Goal: Use online tool/utility

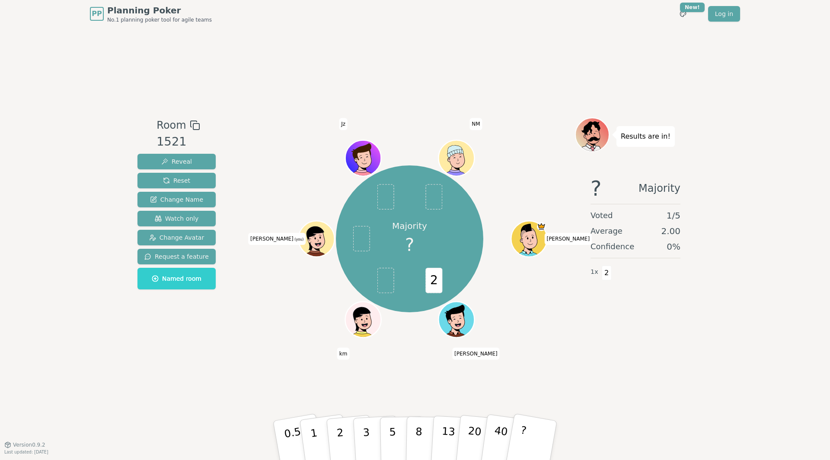
click at [146, 393] on div "Room 1521 Reveal Reset Change Name Watch only Change Avatar Request a feature N…" at bounding box center [415, 236] width 562 height 417
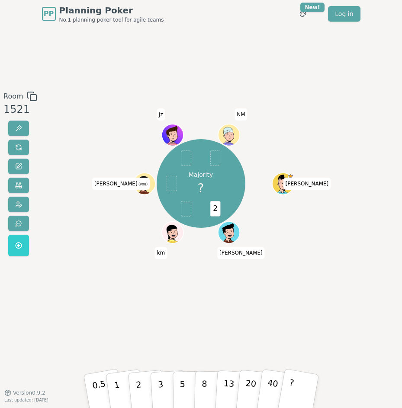
click at [100, 300] on div "Majority ? 2 [PERSON_NAME] km [PERSON_NAME] (you) Jz NM" at bounding box center [201, 210] width 216 height 238
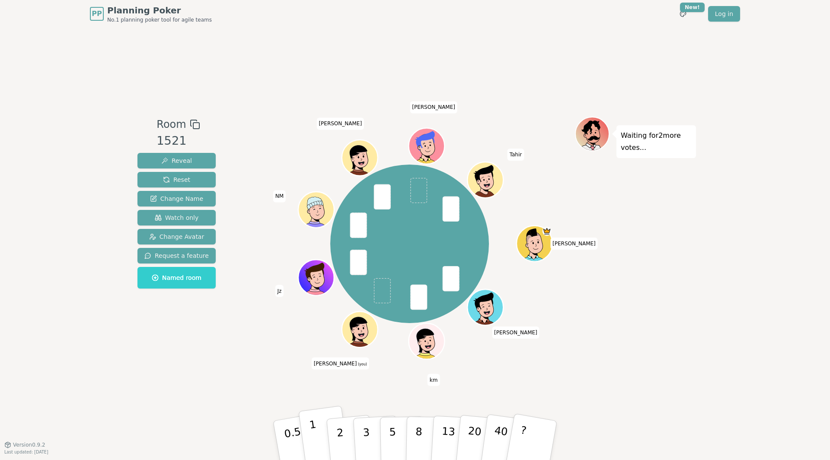
click at [313, 433] on p "1" at bounding box center [315, 441] width 13 height 47
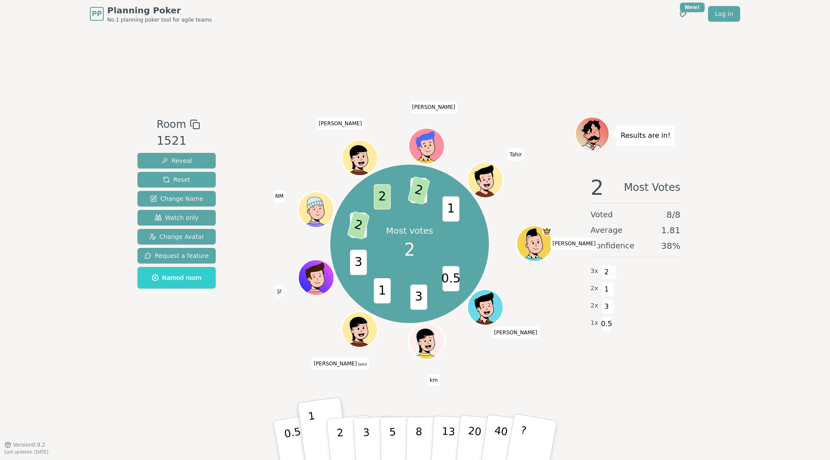
click at [578, 411] on div "Room 1521 Reveal Reset Change Name Watch only Change Avatar Request a feature N…" at bounding box center [415, 236] width 562 height 417
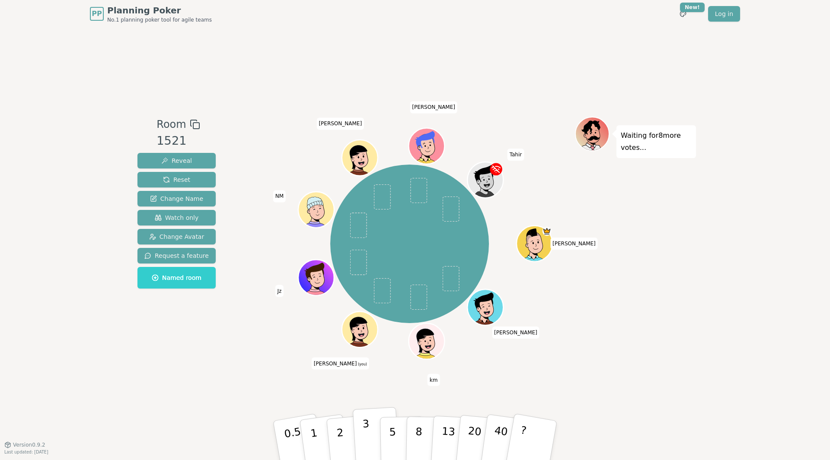
click at [366, 437] on p "3" at bounding box center [367, 441] width 10 height 47
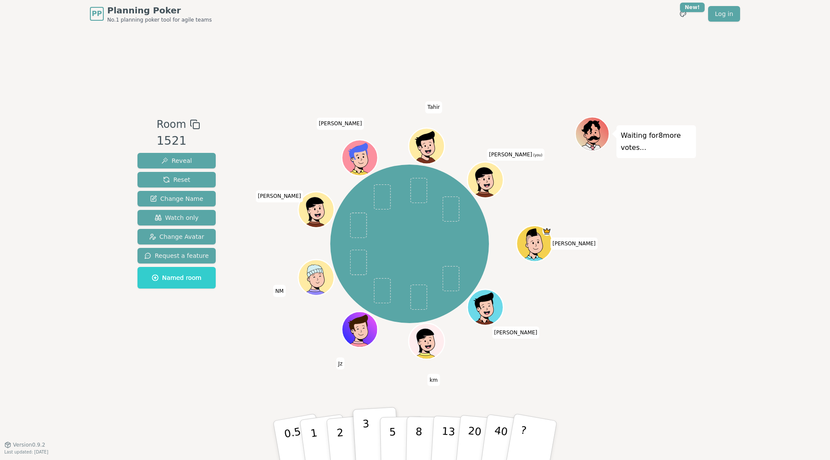
click at [368, 425] on p "3" at bounding box center [367, 441] width 10 height 47
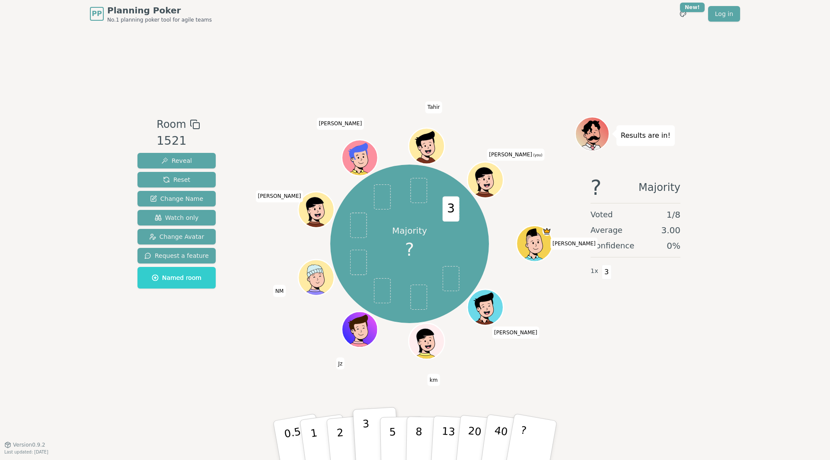
click at [368, 425] on p "3" at bounding box center [367, 441] width 10 height 47
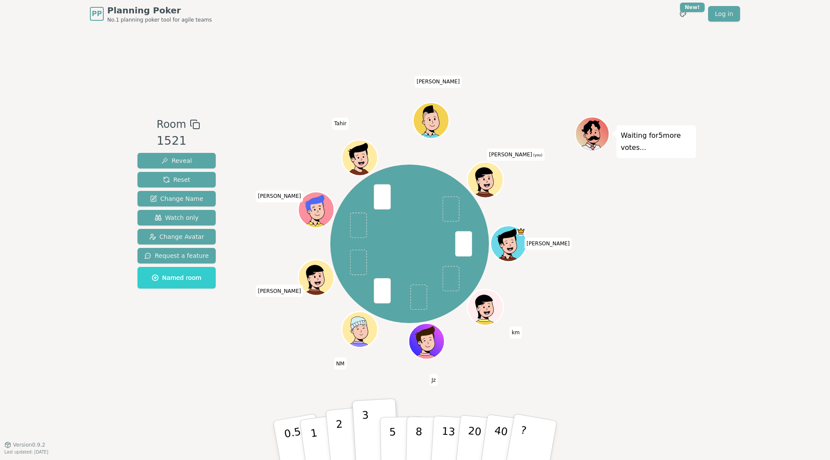
click at [343, 431] on button "2" at bounding box center [349, 441] width 49 height 69
click at [593, 359] on div "Room 1521 Reveal Reset Change Name Watch only Change Avatar Request a feature N…" at bounding box center [415, 236] width 562 height 417
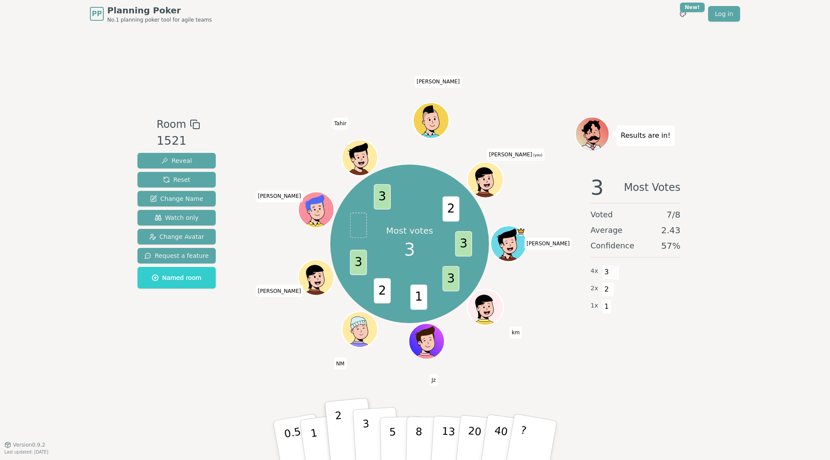
click at [366, 429] on p "3" at bounding box center [367, 441] width 10 height 47
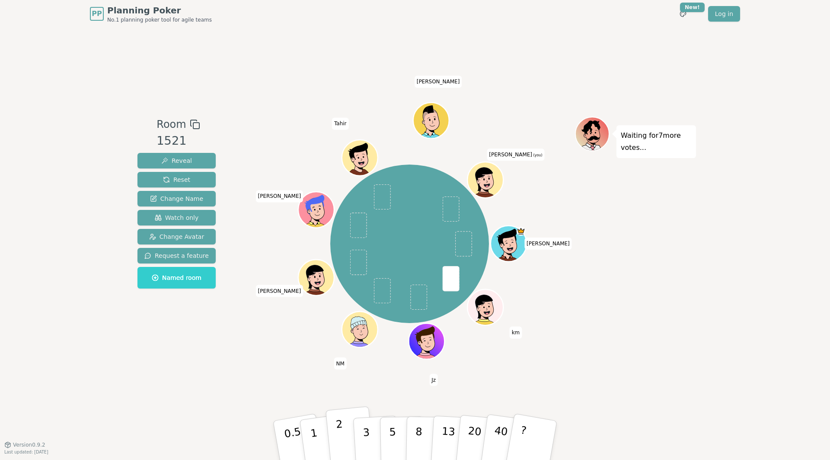
click at [344, 437] on button "2" at bounding box center [349, 441] width 49 height 69
click at [597, 362] on div "Room 1521 Reveal Reset Change Name Watch only Change Avatar Request a feature N…" at bounding box center [415, 236] width 562 height 417
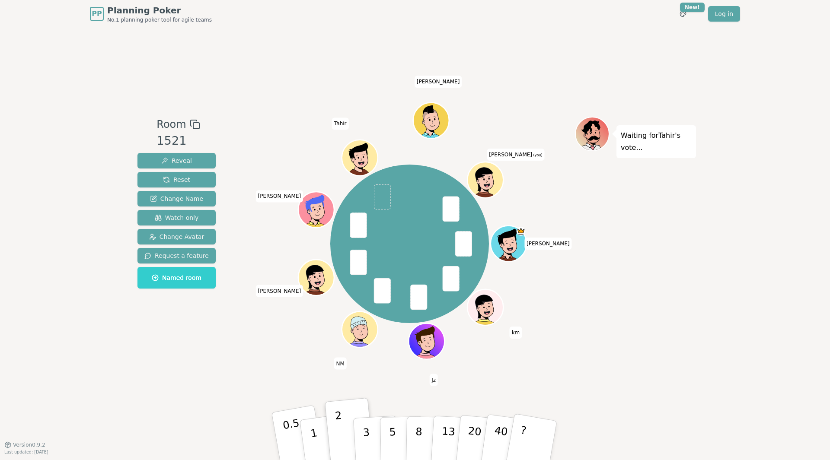
click at [293, 429] on p "0.5" at bounding box center [294, 441] width 24 height 49
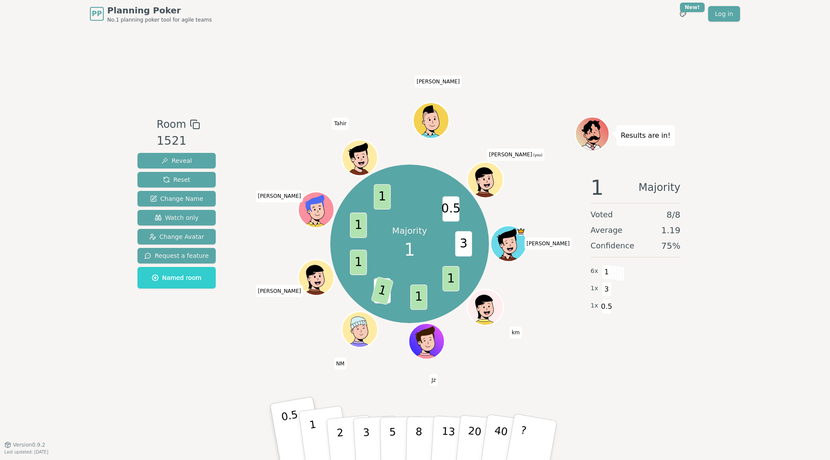
click at [316, 435] on button "1" at bounding box center [323, 441] width 51 height 70
